Goal: Task Accomplishment & Management: Use online tool/utility

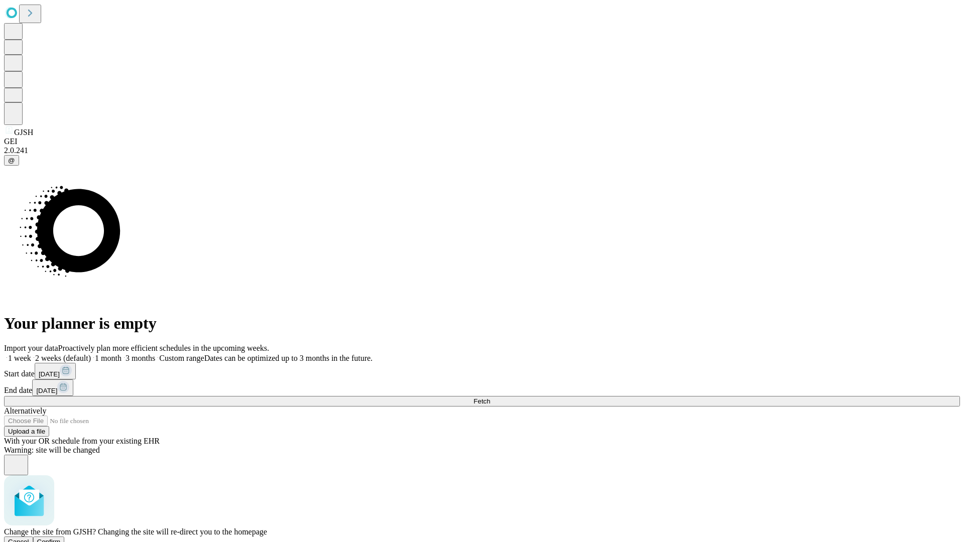
click at [61, 538] on span "Confirm" at bounding box center [49, 542] width 24 height 8
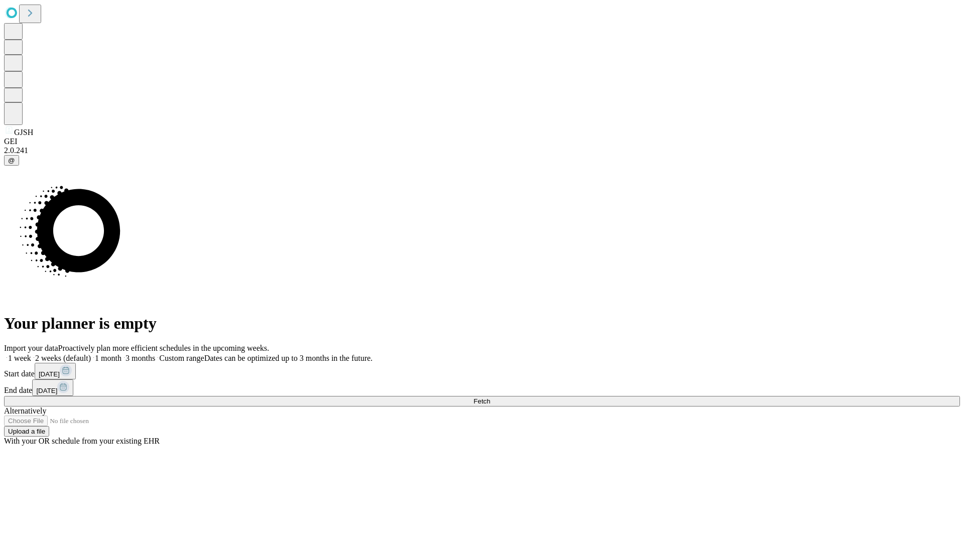
click at [31, 354] on label "1 week" at bounding box center [17, 358] width 27 height 9
click at [490, 398] on span "Fetch" at bounding box center [482, 402] width 17 height 8
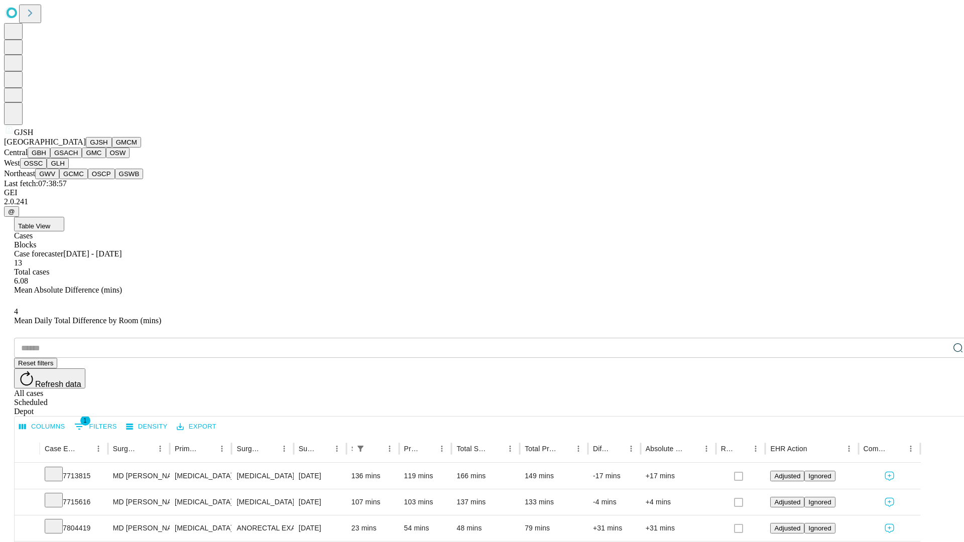
click at [112, 148] on button "GMCM" at bounding box center [126, 142] width 29 height 11
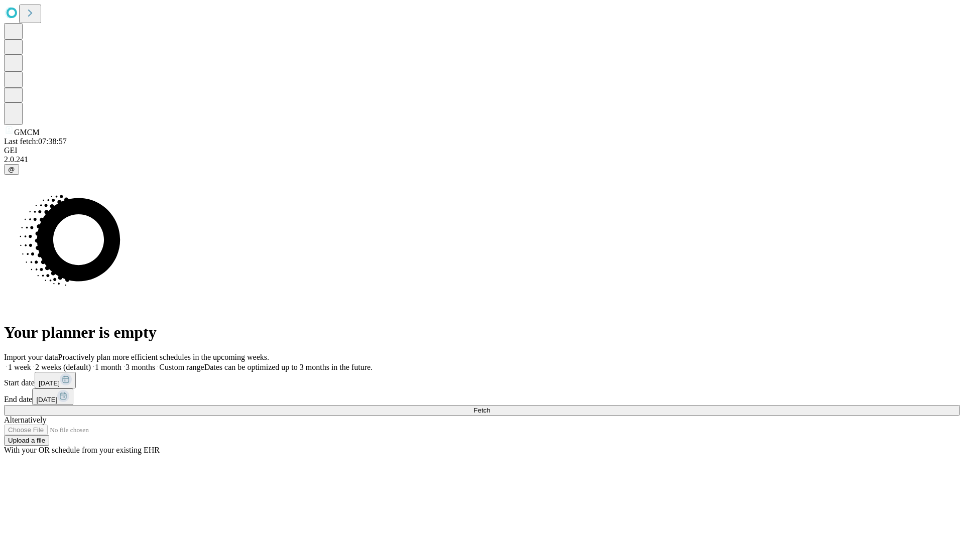
click at [31, 363] on label "1 week" at bounding box center [17, 367] width 27 height 9
click at [490, 407] on span "Fetch" at bounding box center [482, 411] width 17 height 8
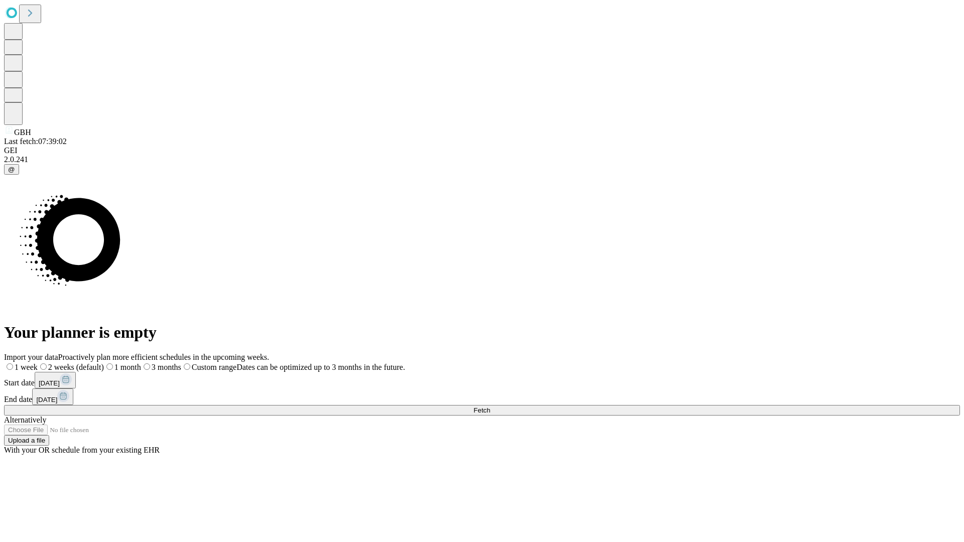
click at [38, 363] on label "1 week" at bounding box center [21, 367] width 34 height 9
click at [490, 407] on span "Fetch" at bounding box center [482, 411] width 17 height 8
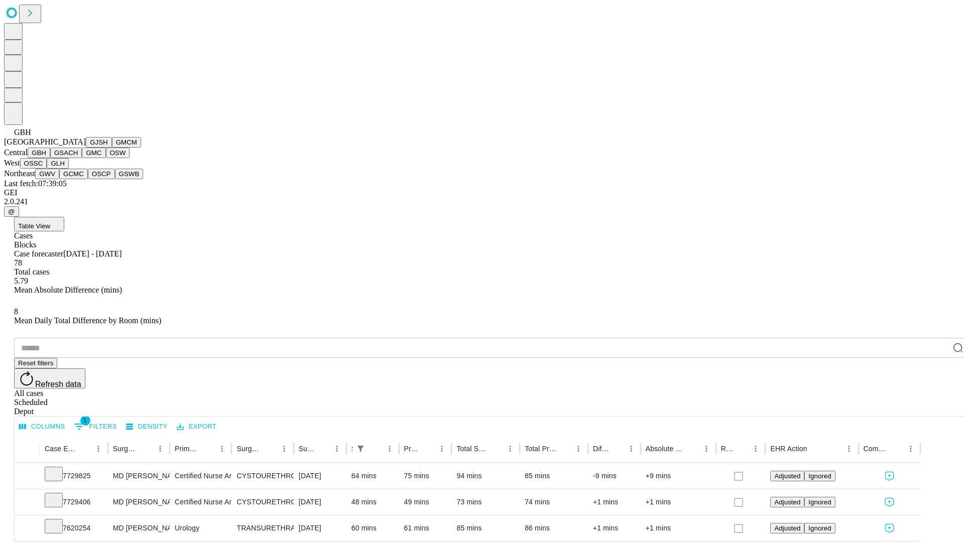
click at [78, 158] on button "GSACH" at bounding box center [66, 153] width 32 height 11
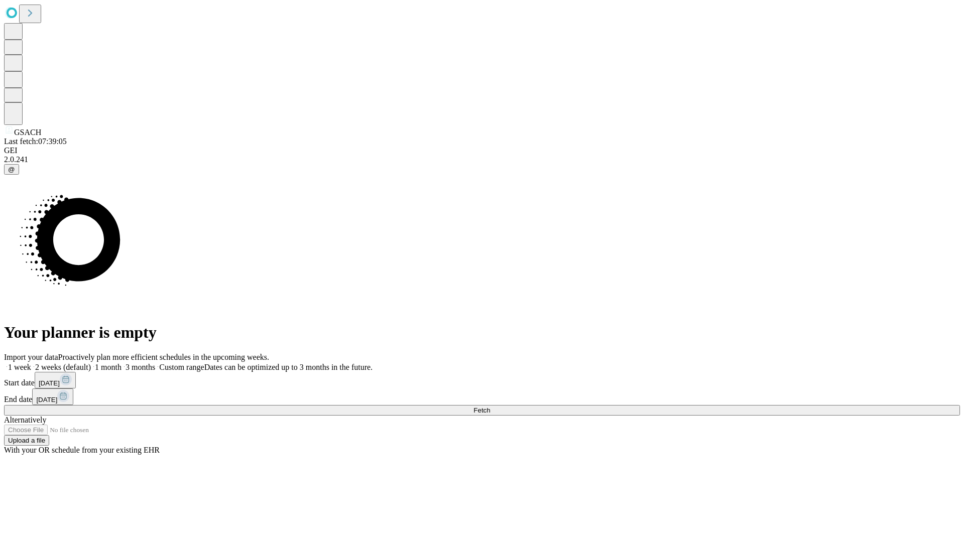
click at [31, 363] on label "1 week" at bounding box center [17, 367] width 27 height 9
click at [490, 407] on span "Fetch" at bounding box center [482, 411] width 17 height 8
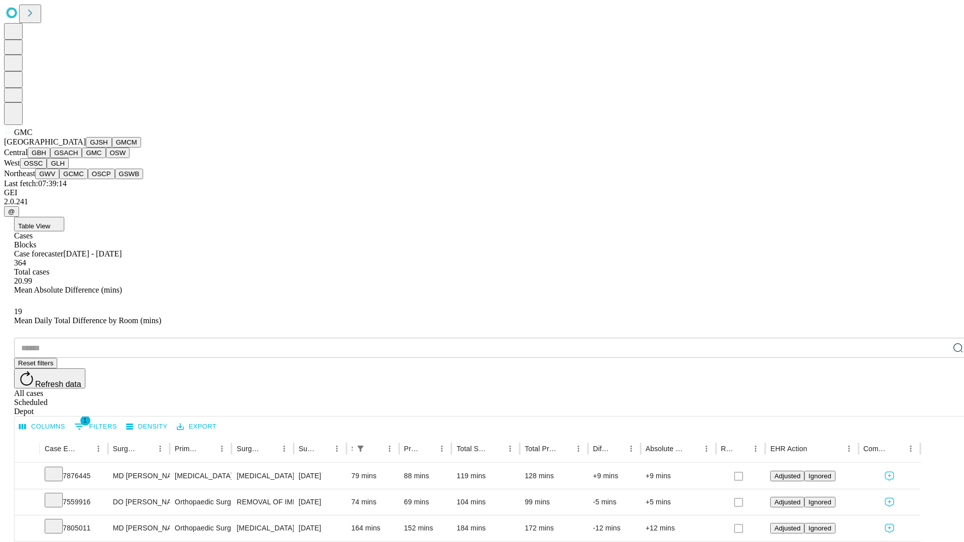
click at [106, 158] on button "OSW" at bounding box center [118, 153] width 24 height 11
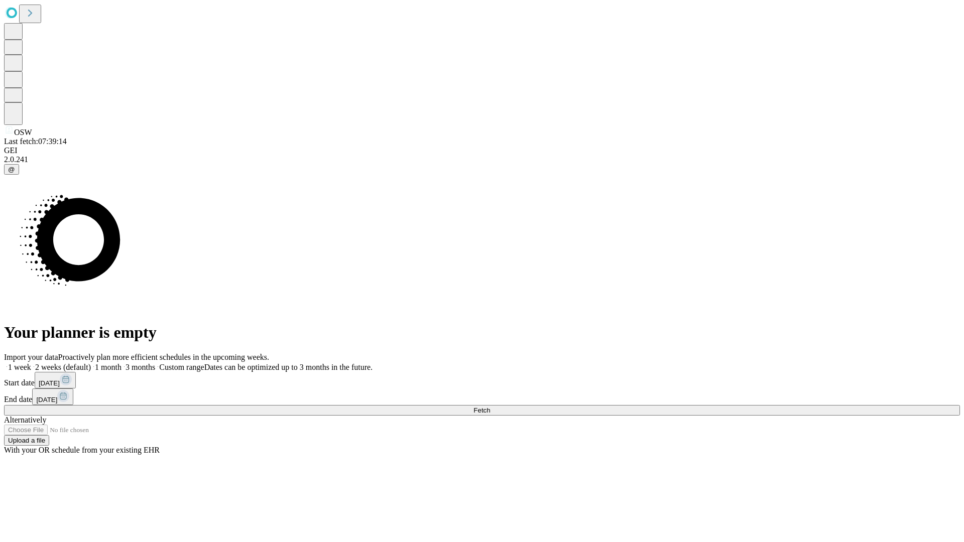
click at [490, 407] on span "Fetch" at bounding box center [482, 411] width 17 height 8
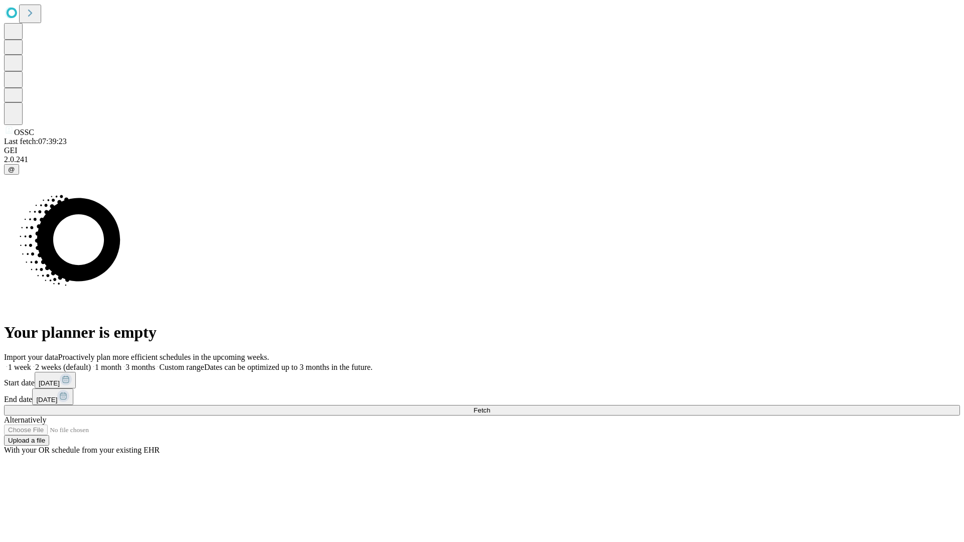
click at [490, 407] on span "Fetch" at bounding box center [482, 411] width 17 height 8
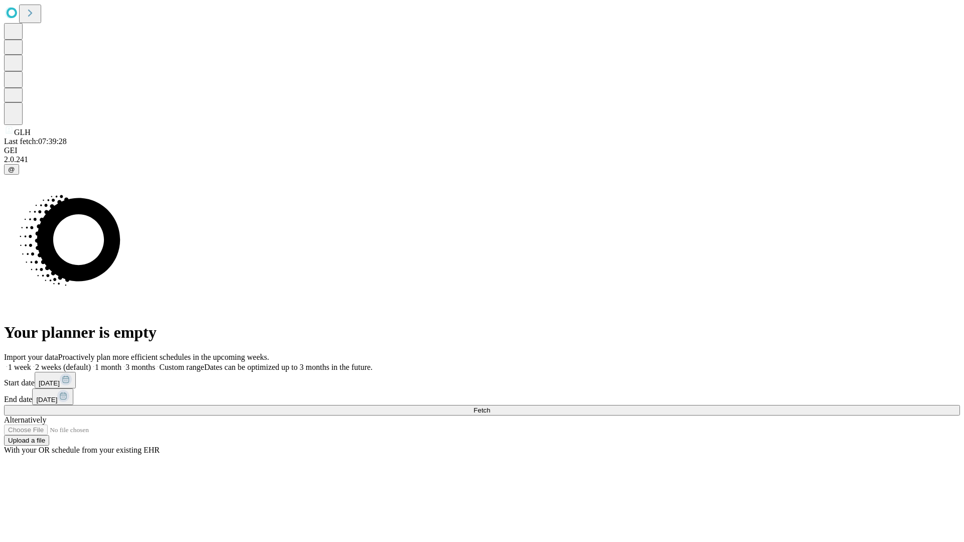
click at [490, 407] on span "Fetch" at bounding box center [482, 411] width 17 height 8
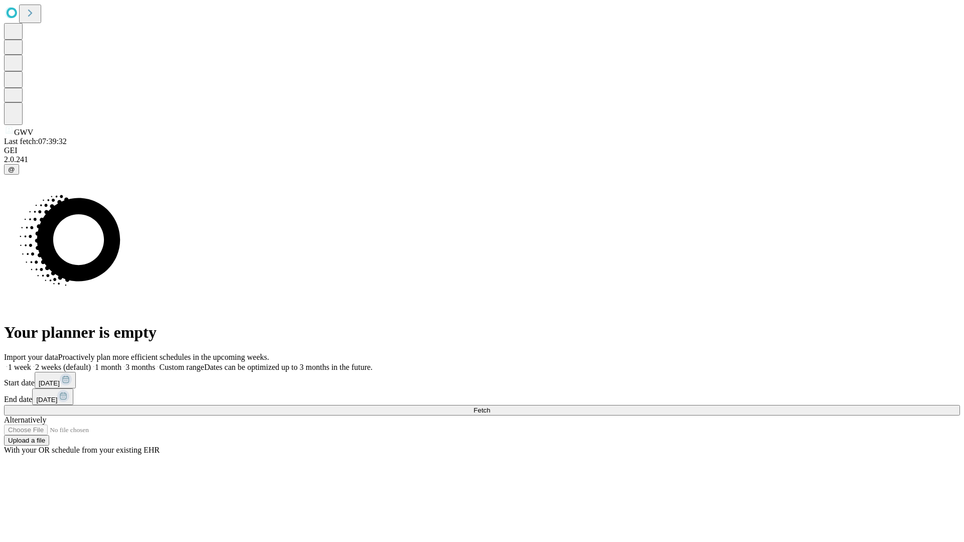
click at [31, 363] on label "1 week" at bounding box center [17, 367] width 27 height 9
click at [490, 407] on span "Fetch" at bounding box center [482, 411] width 17 height 8
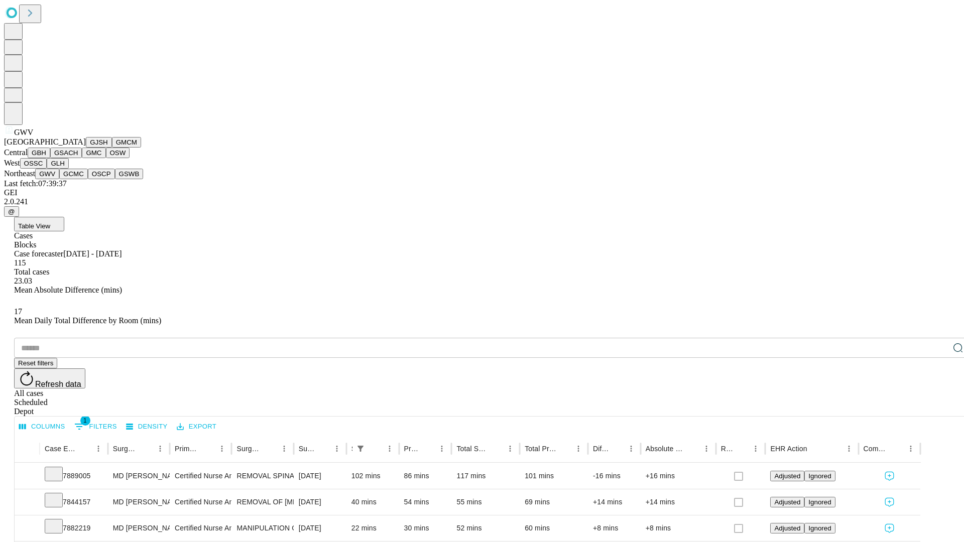
click at [78, 179] on button "GCMC" at bounding box center [73, 174] width 29 height 11
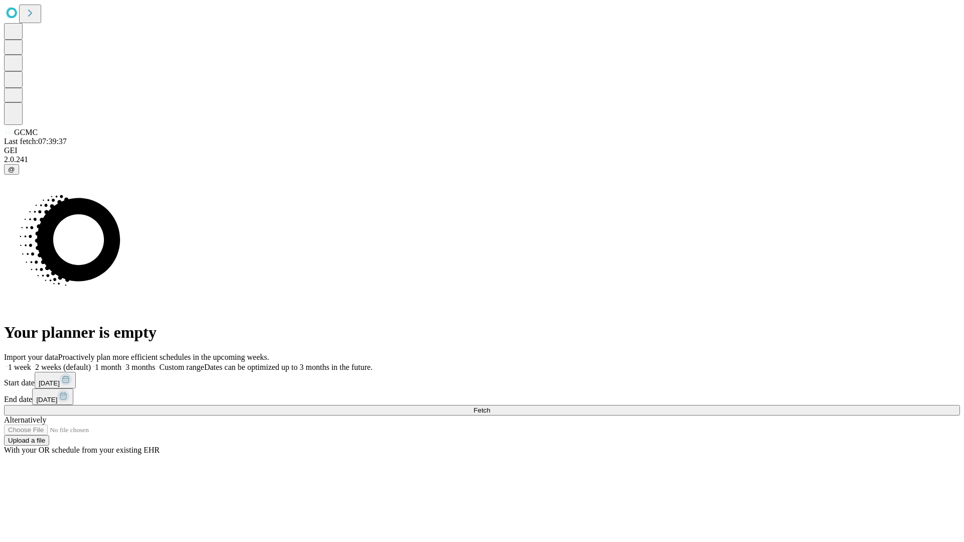
click at [31, 363] on label "1 week" at bounding box center [17, 367] width 27 height 9
click at [490, 407] on span "Fetch" at bounding box center [482, 411] width 17 height 8
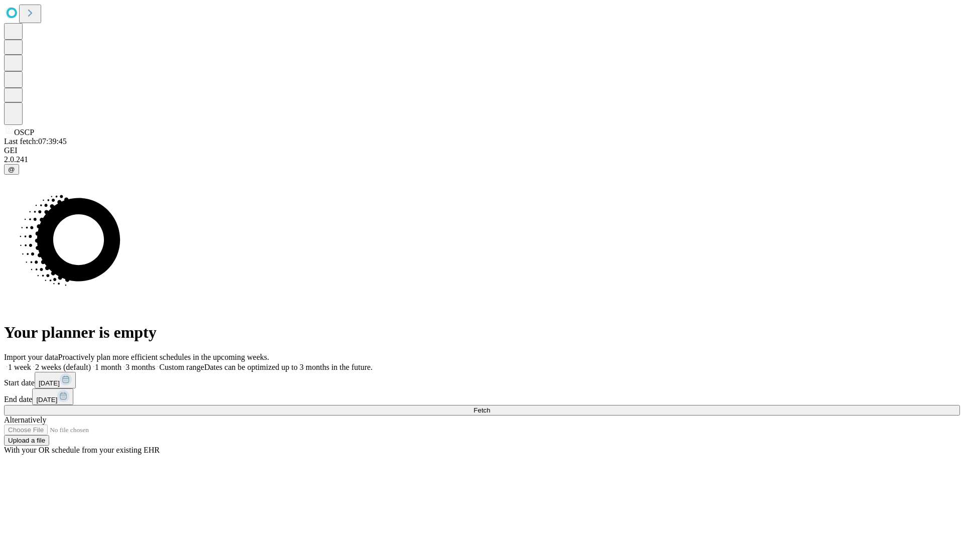
click at [490, 407] on span "Fetch" at bounding box center [482, 411] width 17 height 8
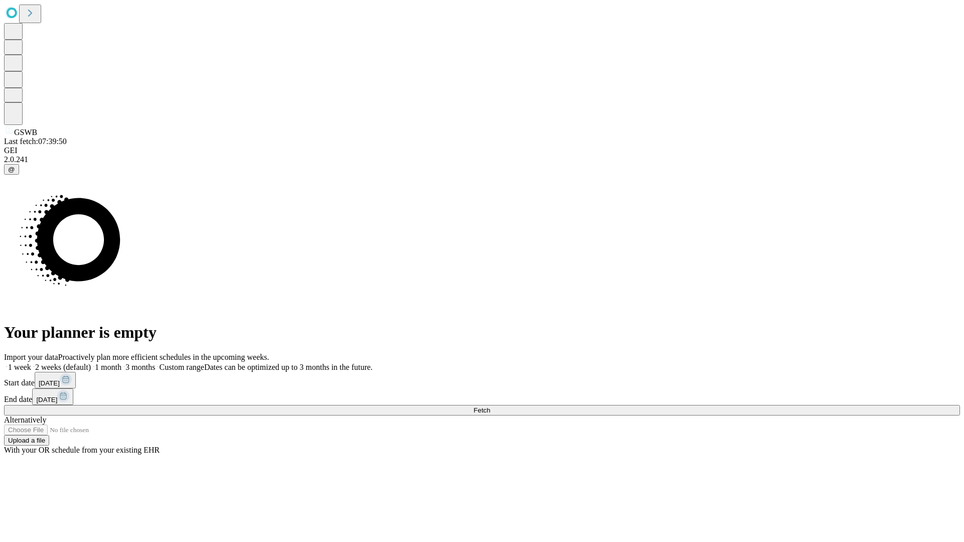
click at [490, 407] on span "Fetch" at bounding box center [482, 411] width 17 height 8
